Goal: Task Accomplishment & Management: Manage account settings

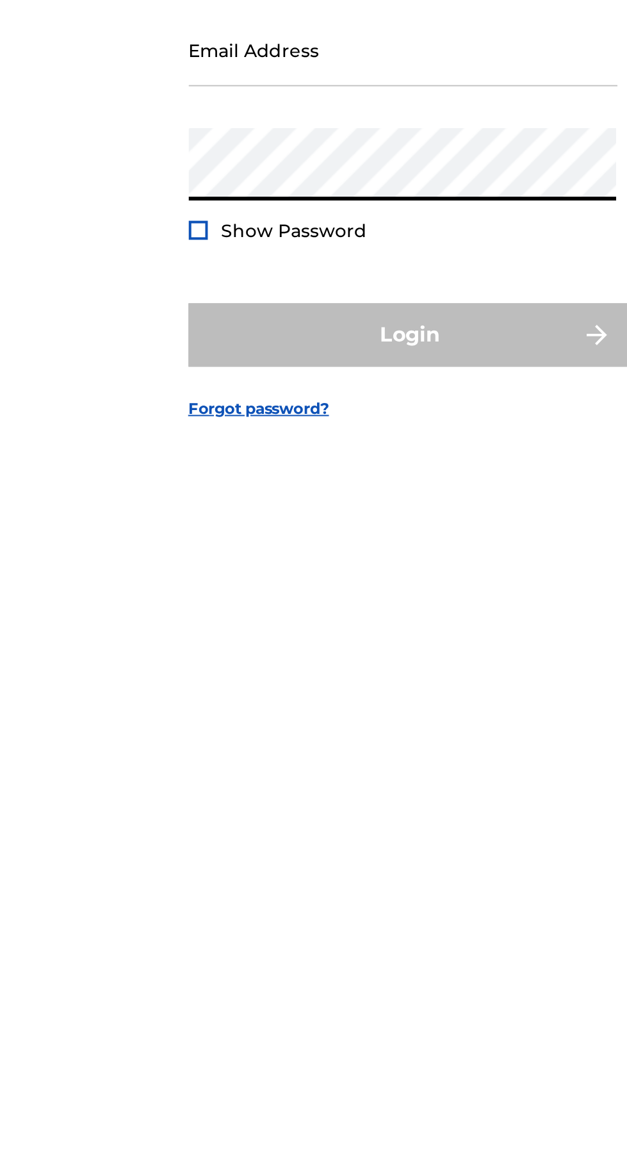
type input "[EMAIL_ADDRESS][DOMAIN_NAME]"
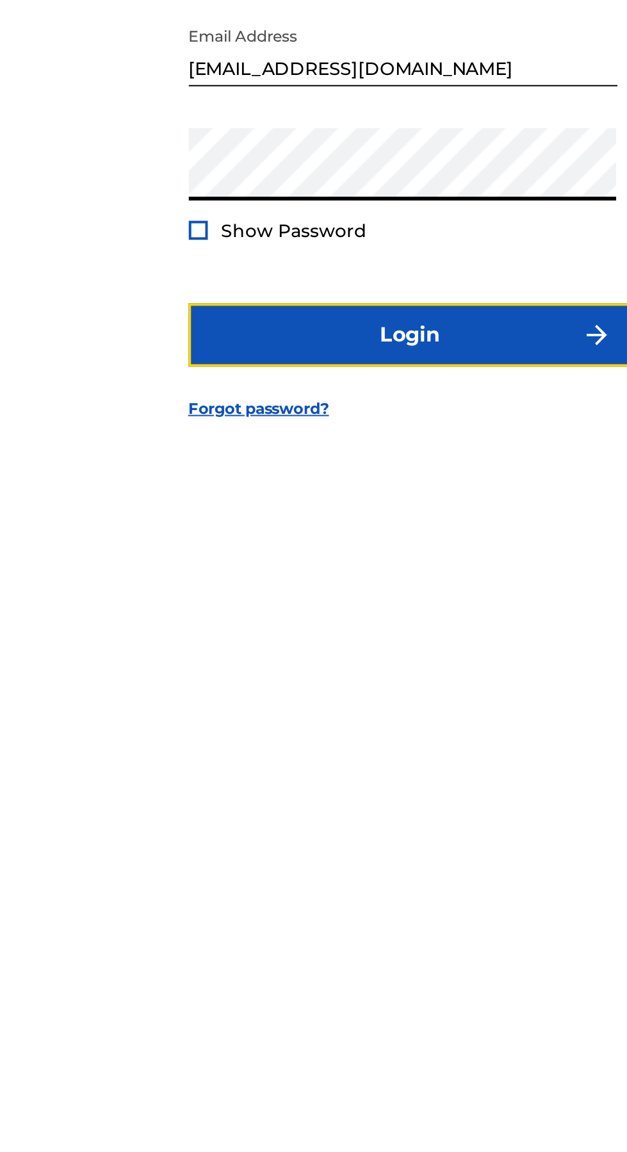
click at [353, 699] on button "Login" at bounding box center [314, 683] width 224 height 32
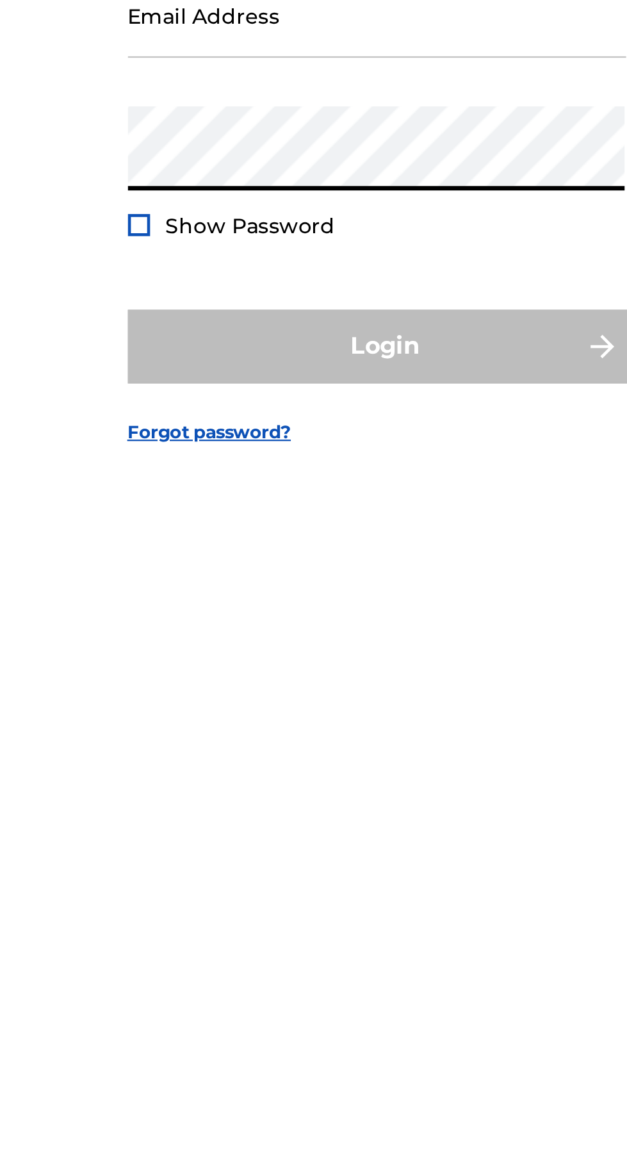
type input "[EMAIL_ADDRESS][DOMAIN_NAME]"
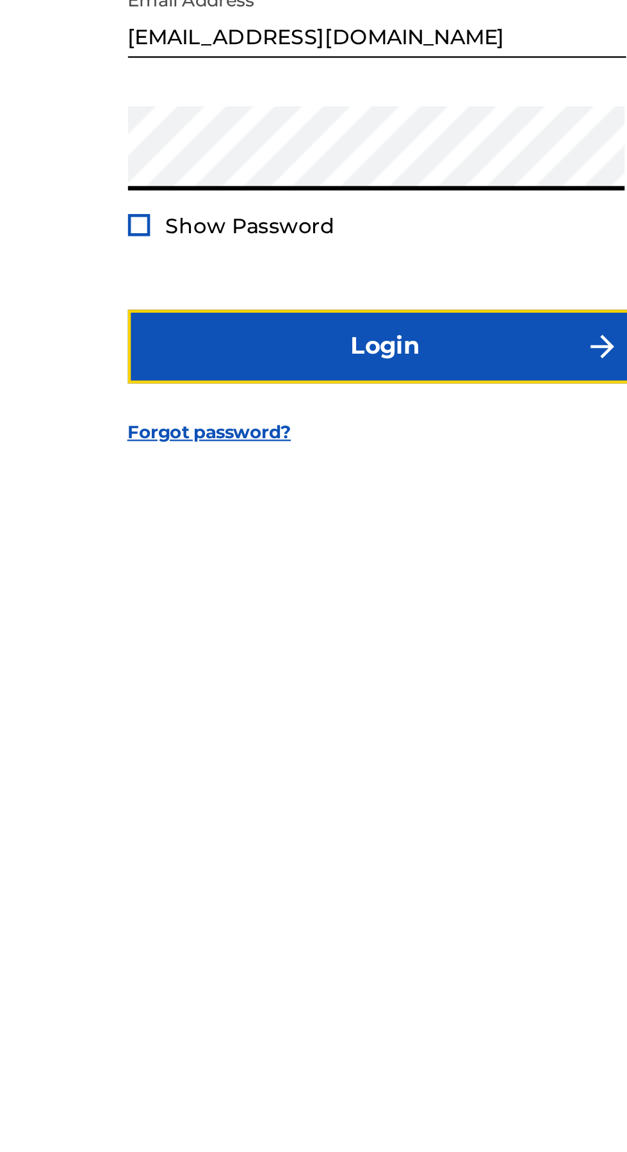
click at [348, 699] on button "Login" at bounding box center [314, 683] width 224 height 32
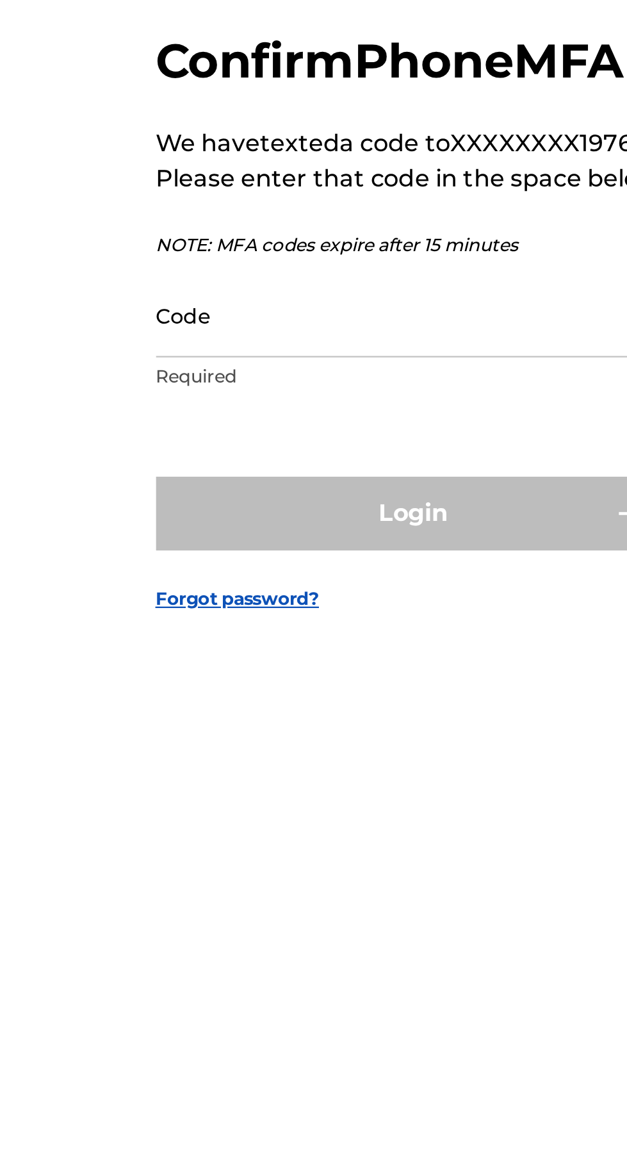
click at [300, 614] on input "Code" at bounding box center [310, 596] width 216 height 37
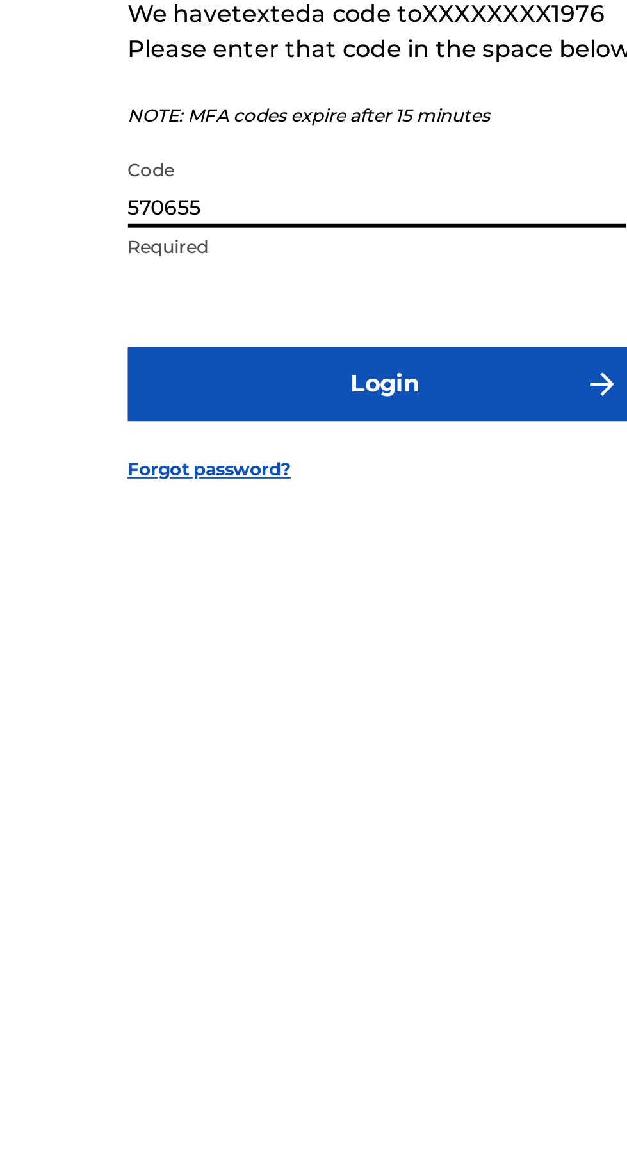
type input "570655"
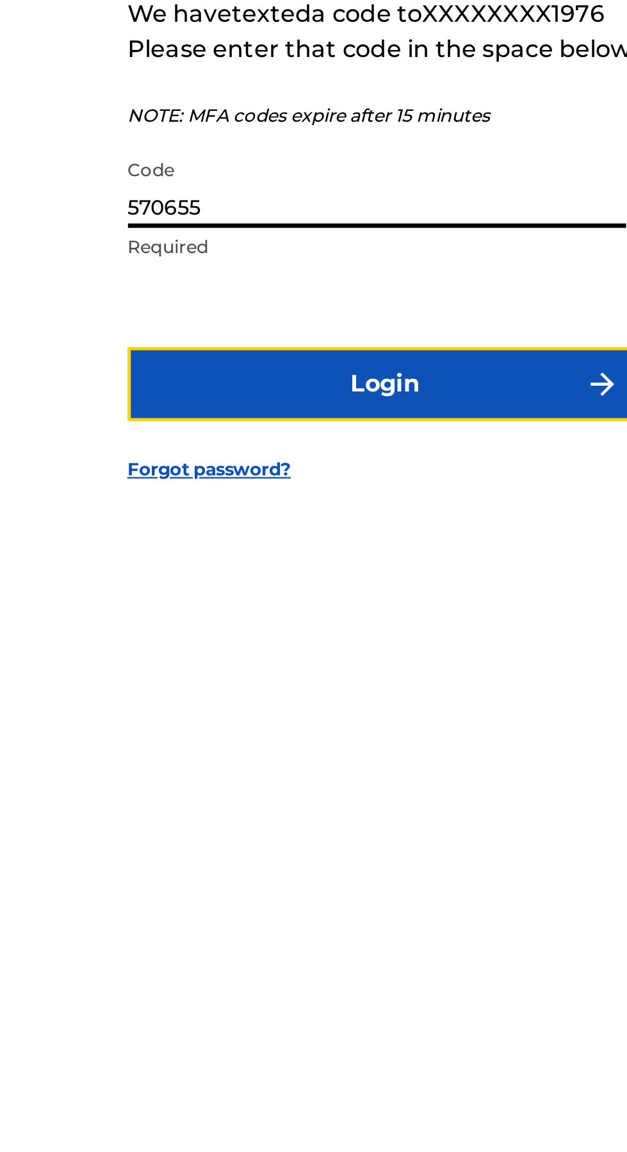
click at [361, 698] on button "Login" at bounding box center [314, 682] width 224 height 32
